Goal: Information Seeking & Learning: Learn about a topic

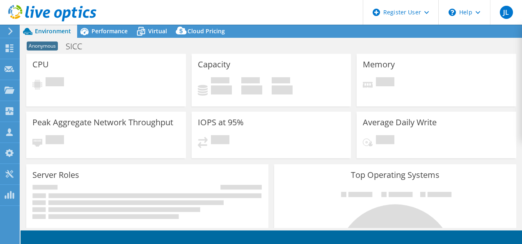
select select "USD"
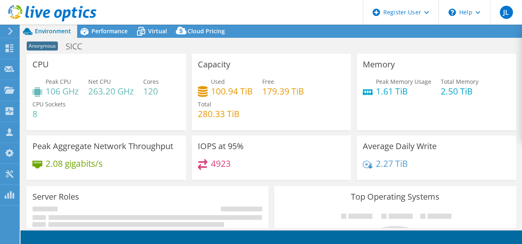
select select "EUFrankfurt"
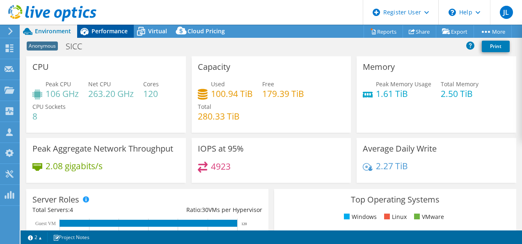
click at [110, 30] on span "Performance" at bounding box center [110, 31] width 36 height 8
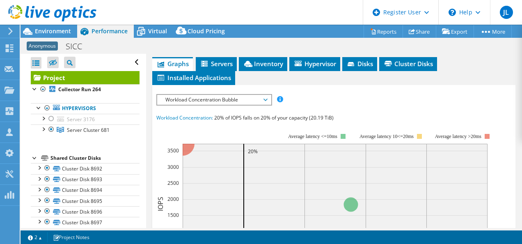
scroll to position [32, 0]
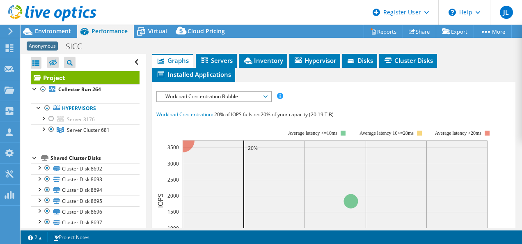
click at [266, 97] on span "Workload Concentration Bubble" at bounding box center [214, 97] width 106 height 10
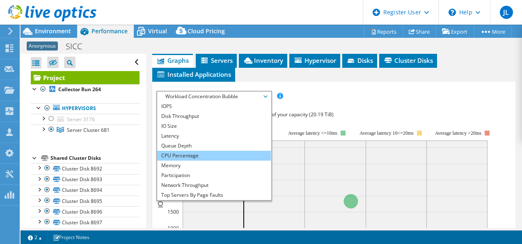
click at [203, 153] on li "CPU Percentage" at bounding box center [214, 156] width 114 height 10
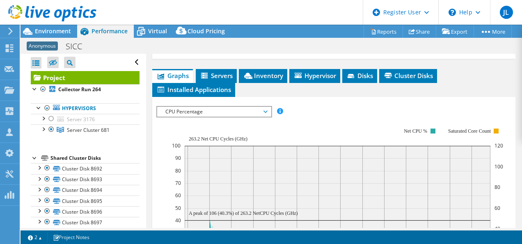
scroll to position [0, 0]
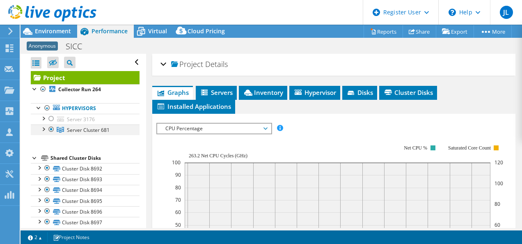
click at [43, 127] on div at bounding box center [43, 128] width 8 height 8
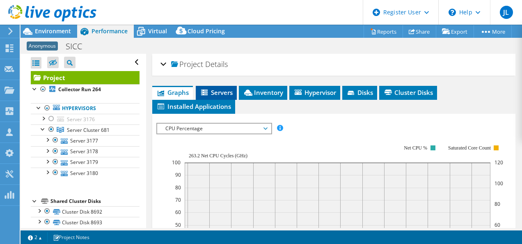
click at [218, 89] on span "Servers" at bounding box center [216, 92] width 33 height 8
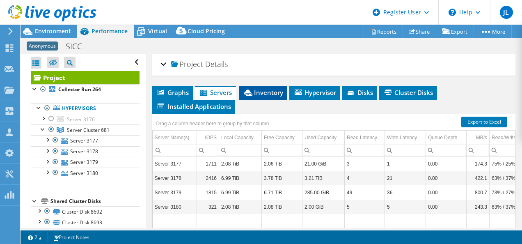
click at [276, 90] on span "Inventory" at bounding box center [263, 92] width 40 height 8
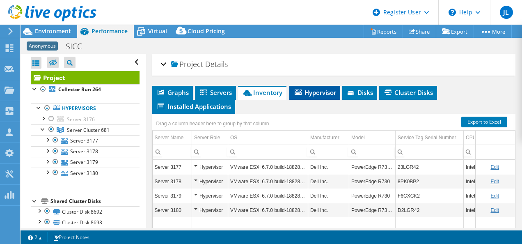
click at [326, 89] on span "Hypervisor" at bounding box center [315, 92] width 43 height 8
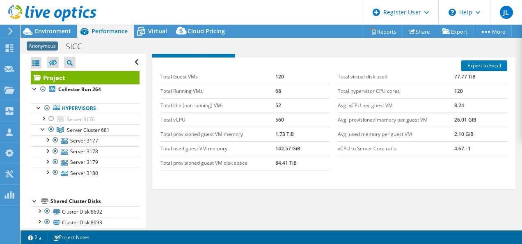
scroll to position [57, 0]
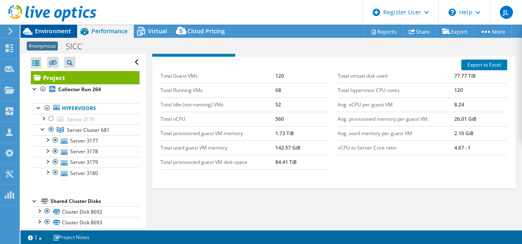
click at [40, 31] on span "Environment" at bounding box center [53, 31] width 36 height 8
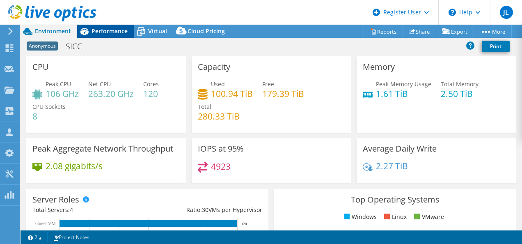
click at [105, 29] on span "Performance" at bounding box center [110, 31] width 36 height 8
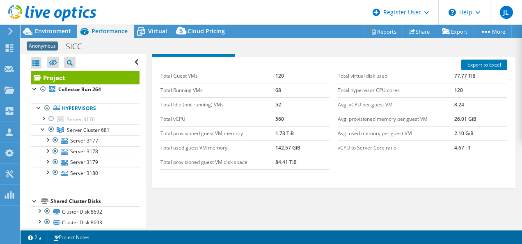
scroll to position [0, 0]
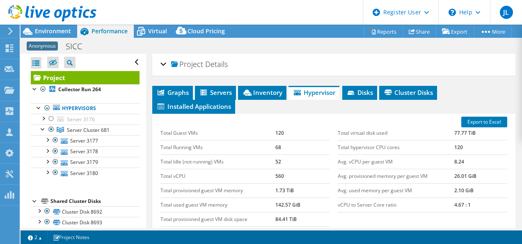
click at [163, 62] on div "Project Details" at bounding box center [334, 65] width 347 height 18
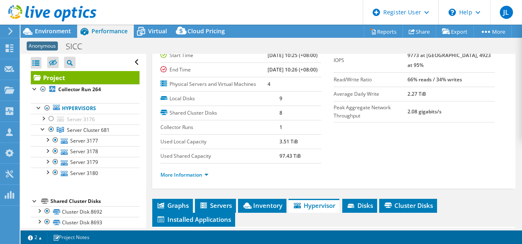
scroll to position [47, 0]
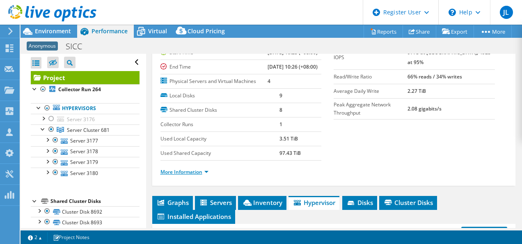
click at [199, 175] on link "More Information" at bounding box center [185, 171] width 48 height 7
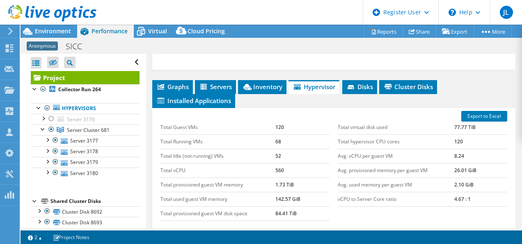
scroll to position [394, 0]
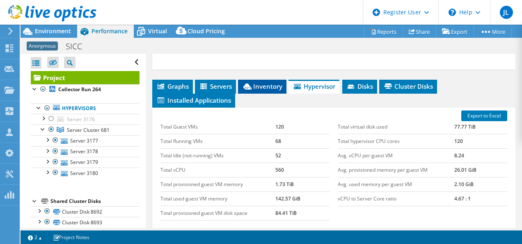
click at [266, 90] on span "Inventory" at bounding box center [262, 86] width 40 height 8
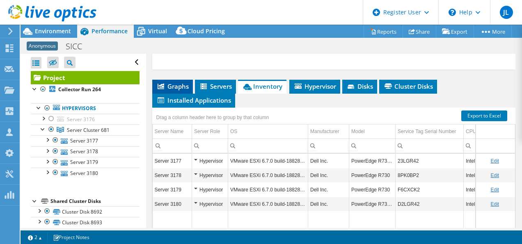
click at [168, 94] on li "Graphs" at bounding box center [172, 87] width 41 height 14
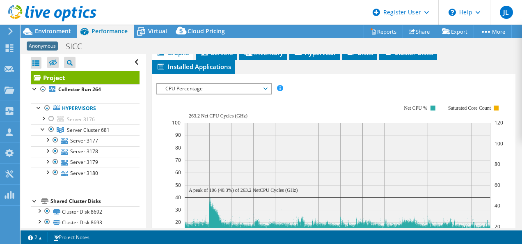
scroll to position [427, 0]
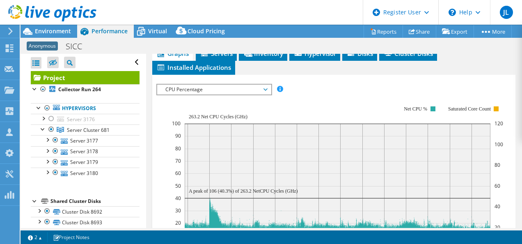
click at [268, 94] on span "CPU Percentage" at bounding box center [214, 90] width 114 height 10
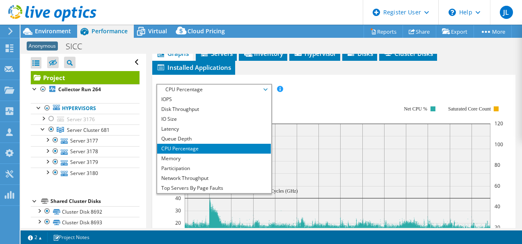
click at [362, 120] on rect at bounding box center [337, 177] width 331 height 164
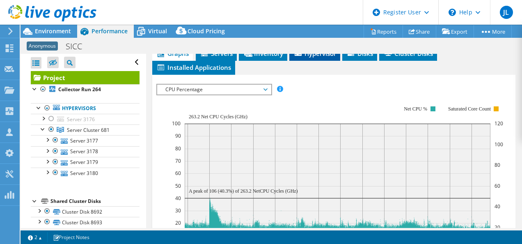
click at [308, 58] on span "Hypervisor" at bounding box center [315, 53] width 43 height 8
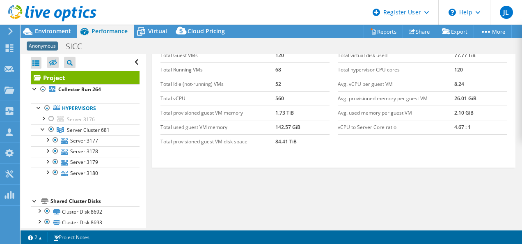
scroll to position [472, 0]
click at [150, 32] on span "Virtual" at bounding box center [157, 31] width 19 height 8
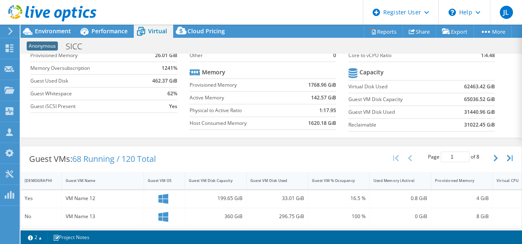
scroll to position [0, 0]
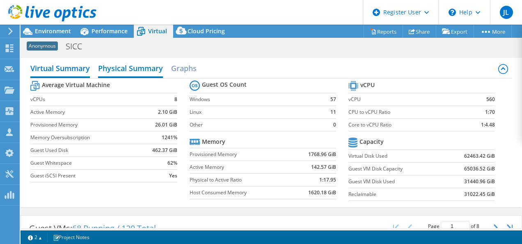
click at [159, 69] on h2 "Physical Summary" at bounding box center [130, 69] width 65 height 18
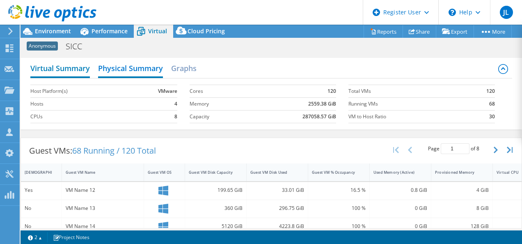
click at [63, 64] on h2 "Virtual Summary" at bounding box center [60, 69] width 60 height 18
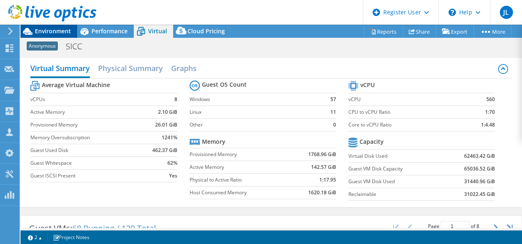
click at [41, 30] on span "Environment" at bounding box center [53, 31] width 36 height 8
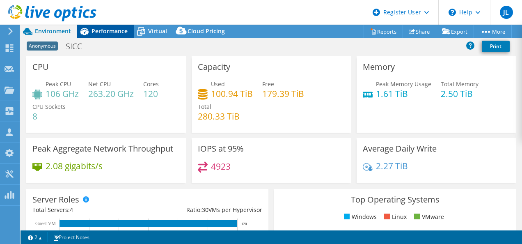
click at [94, 29] on span "Performance" at bounding box center [110, 31] width 36 height 8
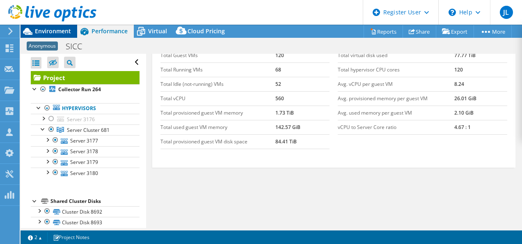
click at [58, 34] on span "Environment" at bounding box center [53, 31] width 36 height 8
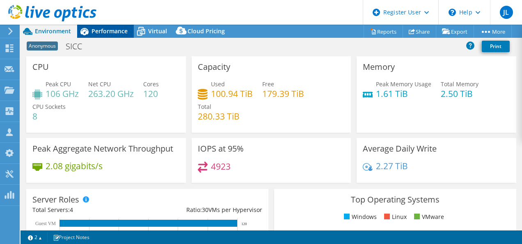
click at [113, 35] on span "Performance" at bounding box center [110, 31] width 36 height 8
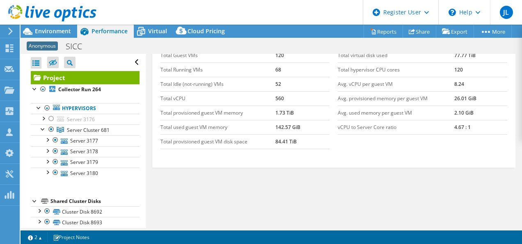
scroll to position [465, 0]
click at [147, 30] on icon at bounding box center [141, 31] width 14 height 14
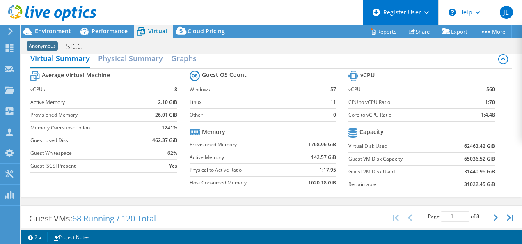
scroll to position [2, 0]
